Goal: Navigation & Orientation: Find specific page/section

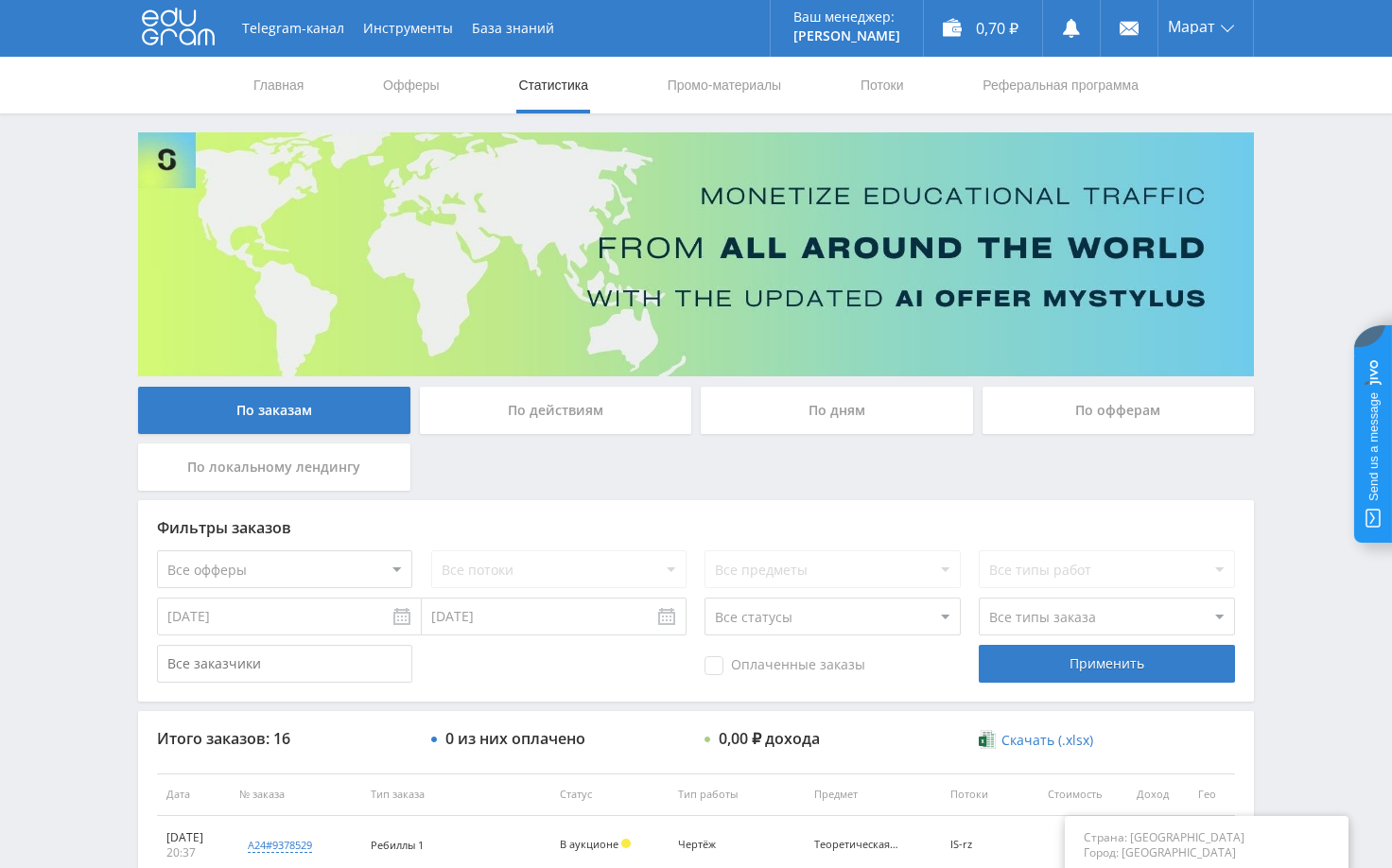
scroll to position [379, 0]
click at [1305, 303] on div "Telegram-канал Инструменты База знаний Ваш менеджер: [PERSON_NAME] Alex Online …" at bounding box center [696, 793] width 1392 height 1588
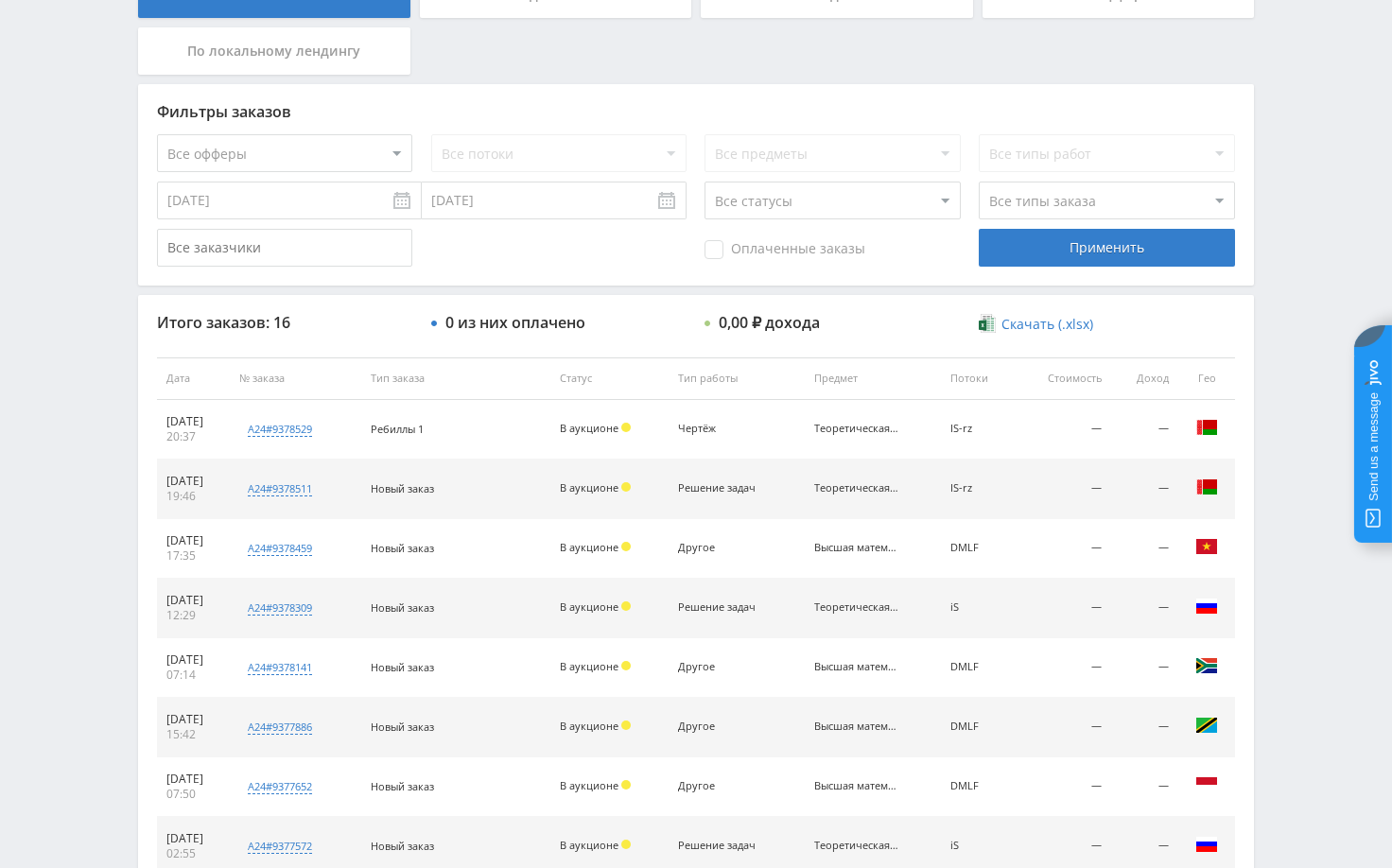
scroll to position [473, 0]
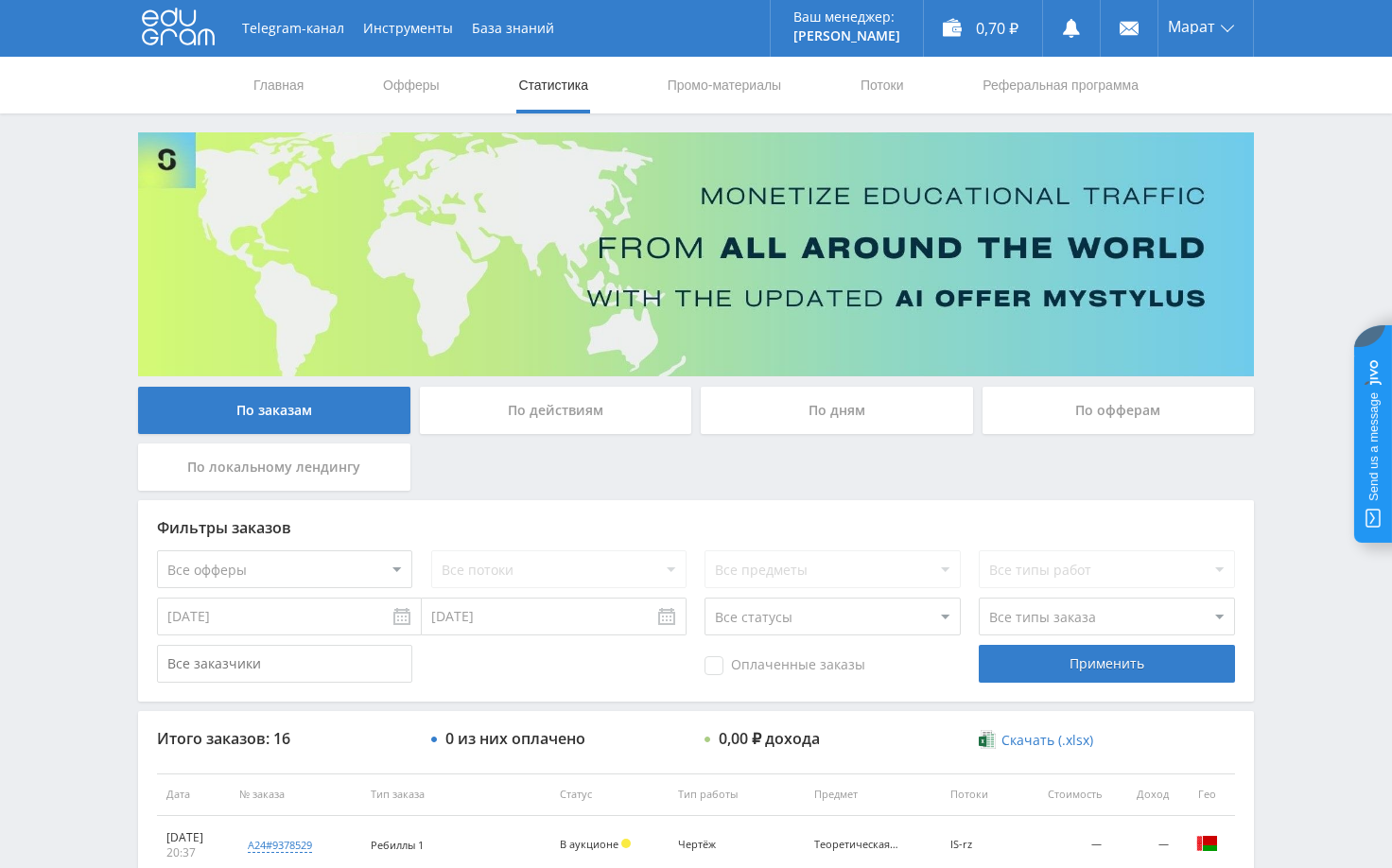
drag, startPoint x: 1300, startPoint y: 260, endPoint x: 1307, endPoint y: 407, distance: 147.2
click at [1301, 261] on div "Telegram-канал Инструменты База знаний Ваш менеджер: Alex Alex Online @edugram_…" at bounding box center [696, 793] width 1392 height 1588
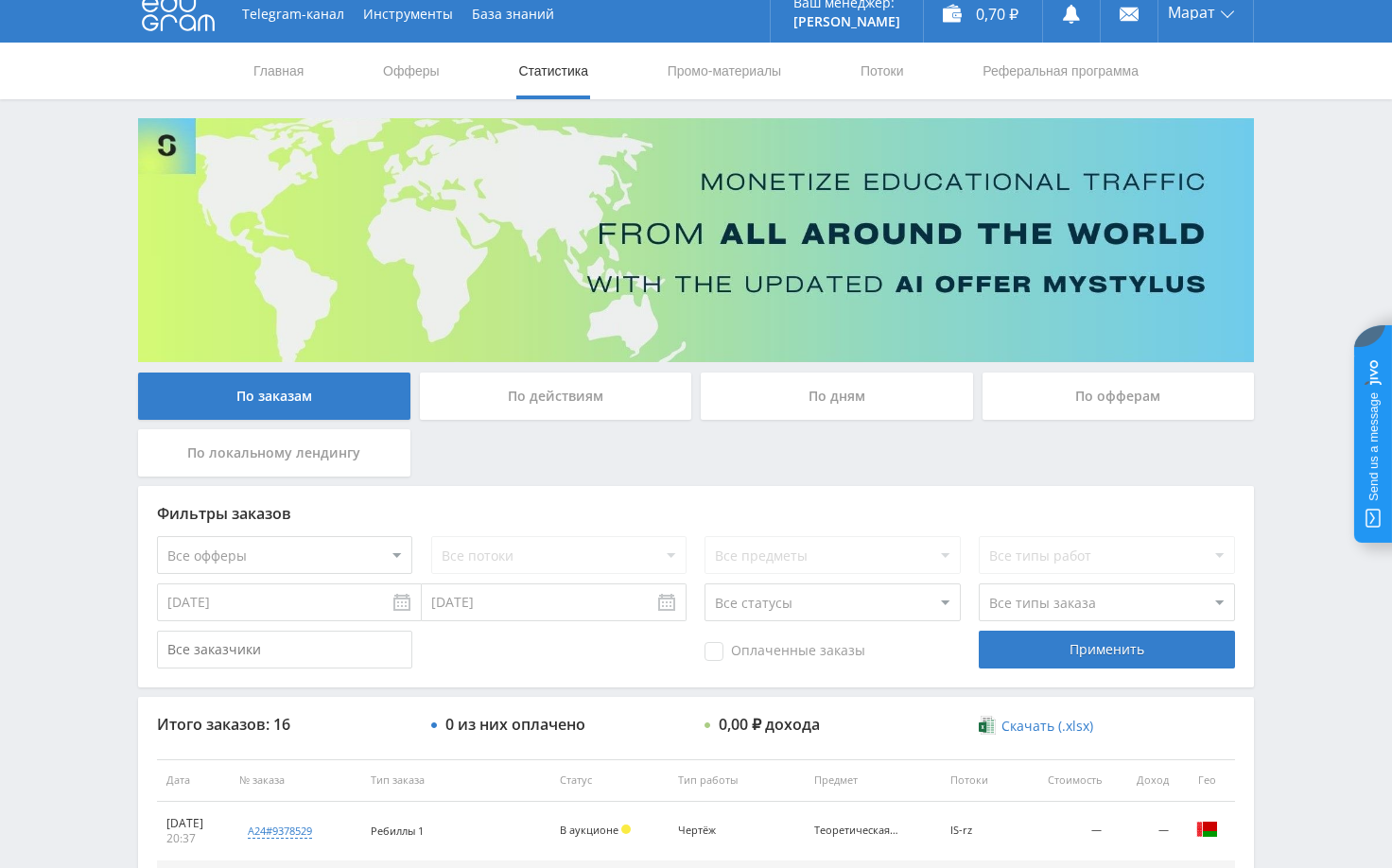
scroll to position [284, 0]
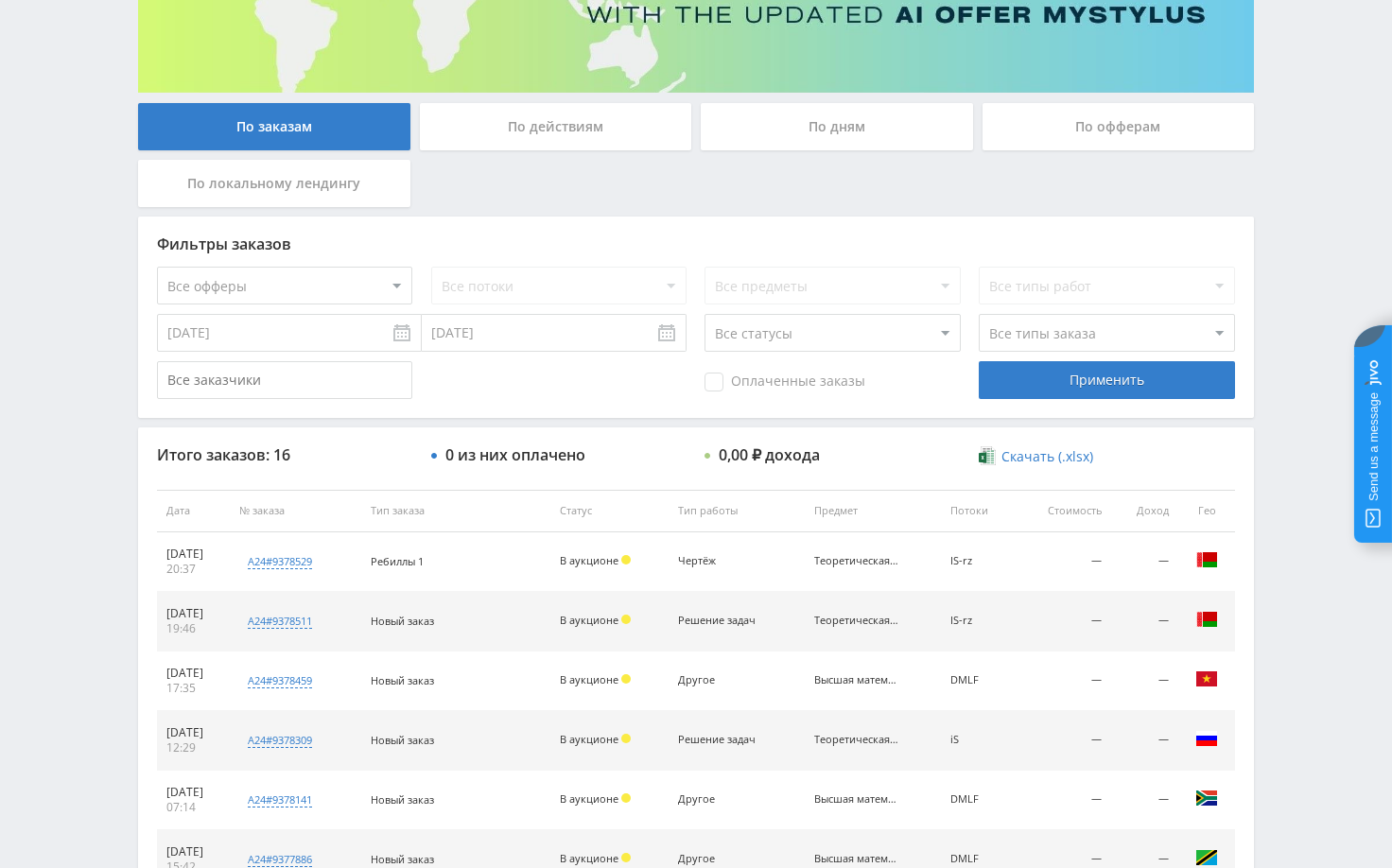
click at [1308, 300] on div "Telegram-канал Инструменты База знаний Ваш менеджер: Alex Alex Online @edugram_…" at bounding box center [696, 510] width 1392 height 1588
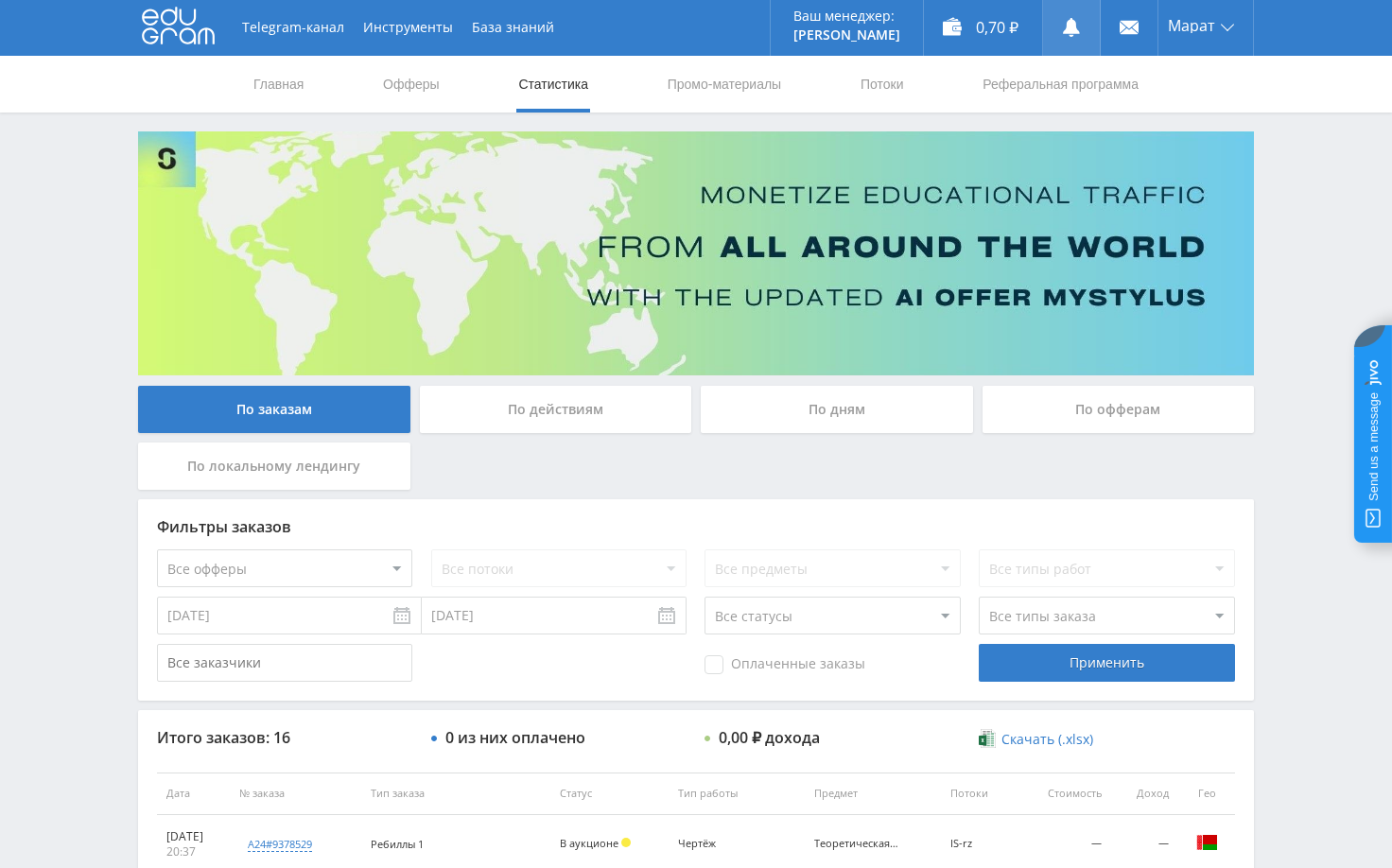
scroll to position [0, 0]
drag, startPoint x: 1286, startPoint y: 238, endPoint x: 1274, endPoint y: 280, distance: 43.7
click at [1286, 249] on div "Telegram-канал Инструменты База знаний Ваш менеджер: Alex Alex Online @edugram_…" at bounding box center [696, 793] width 1392 height 1588
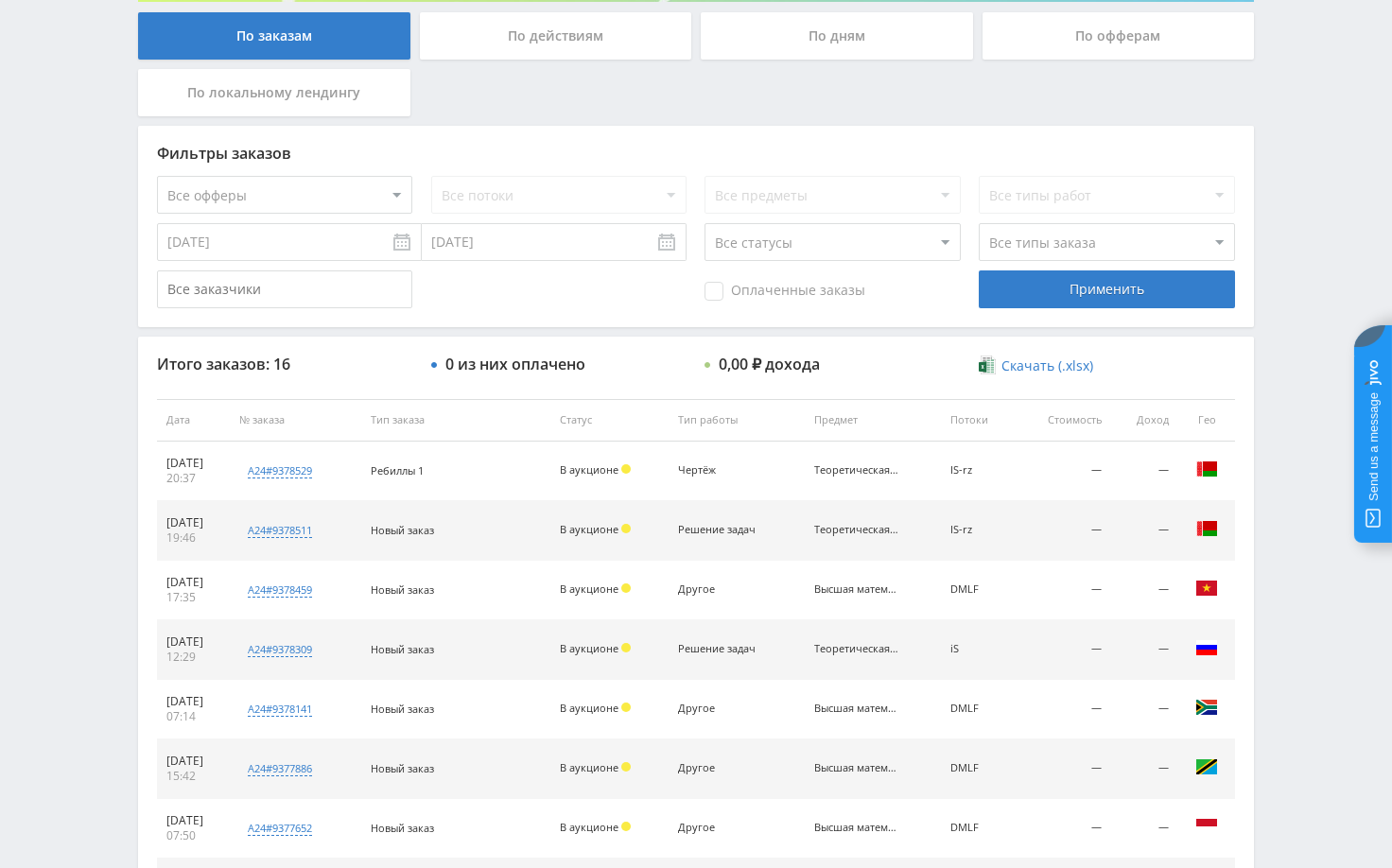
scroll to position [379, 0]
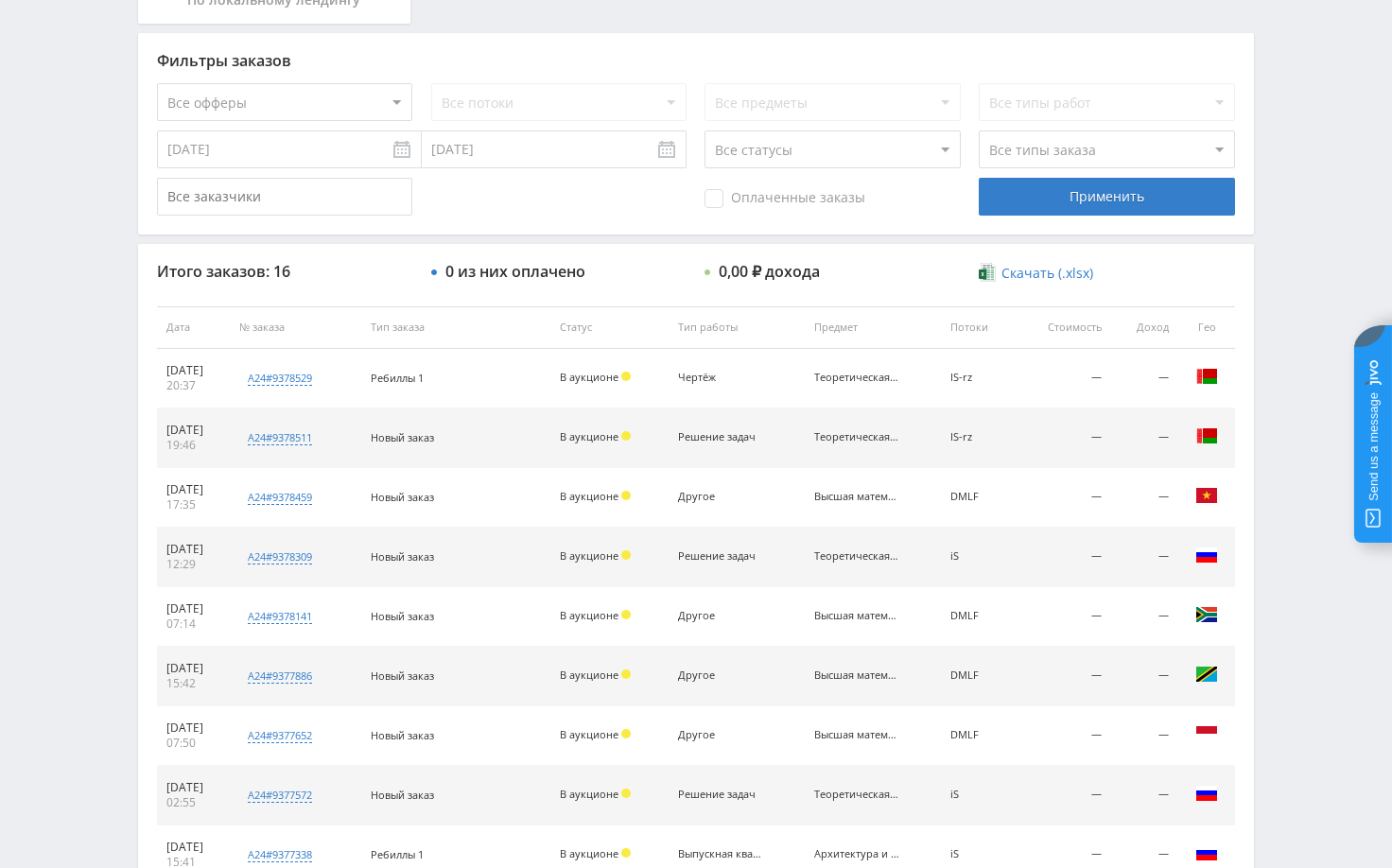
scroll to position [473, 0]
